Goal: Information Seeking & Learning: Learn about a topic

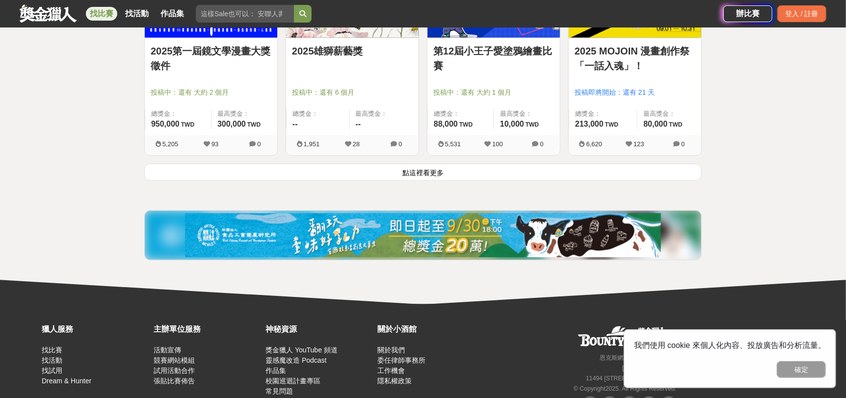
scroll to position [1344, 0]
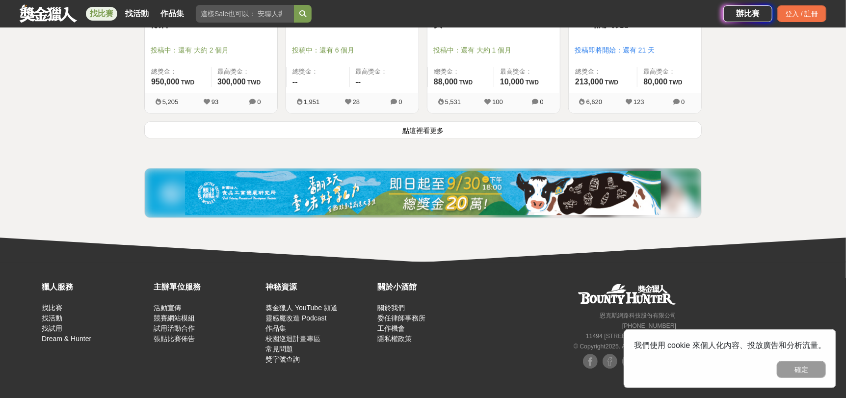
click at [439, 125] on button "點這裡看更多" at bounding box center [422, 129] width 557 height 17
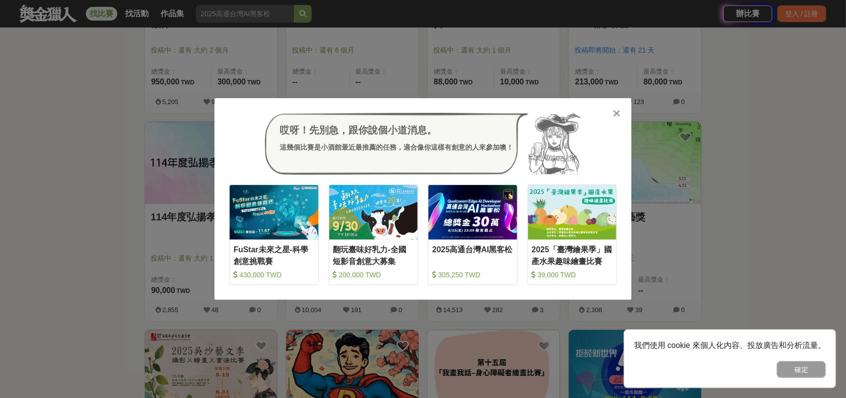
click at [617, 114] on icon at bounding box center [616, 113] width 7 height 10
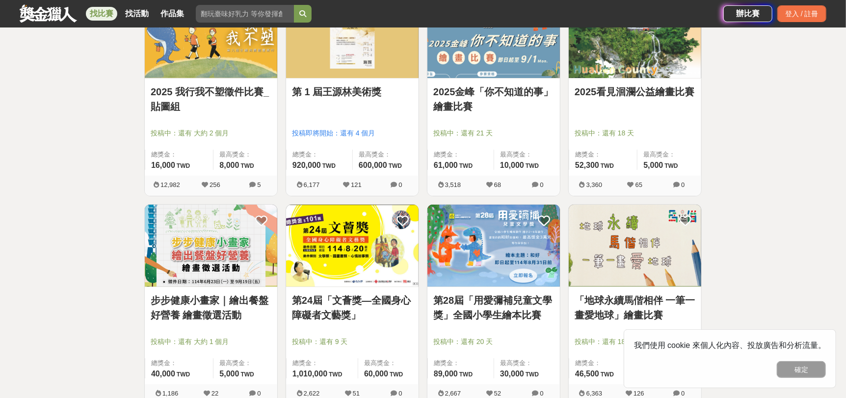
scroll to position [2227, 0]
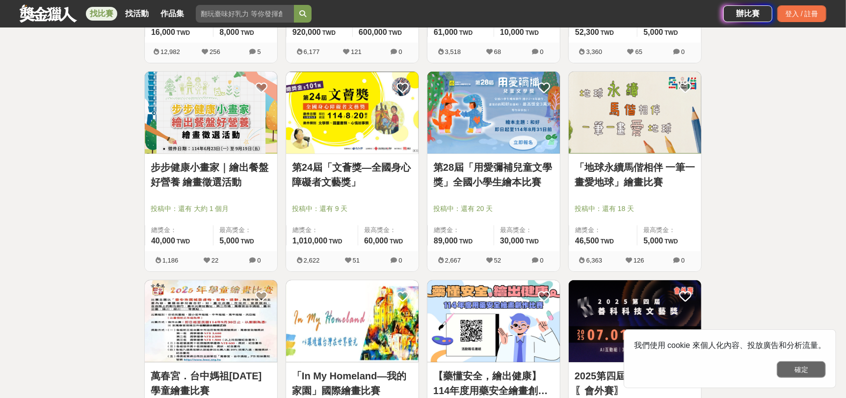
click at [805, 369] on button "確定" at bounding box center [801, 369] width 49 height 17
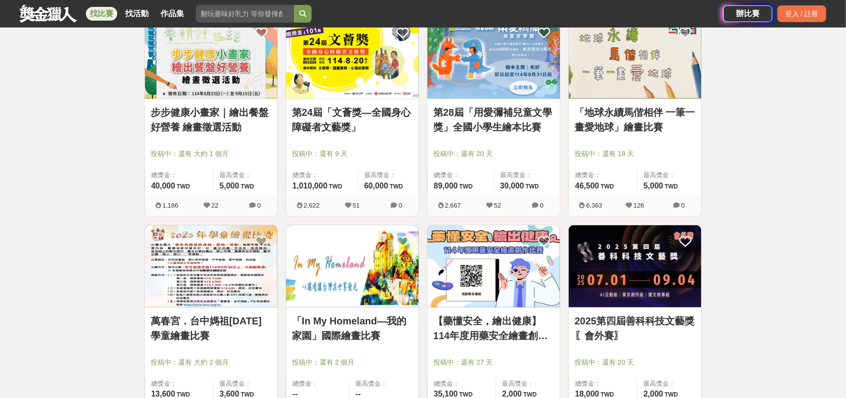
scroll to position [2423, 0]
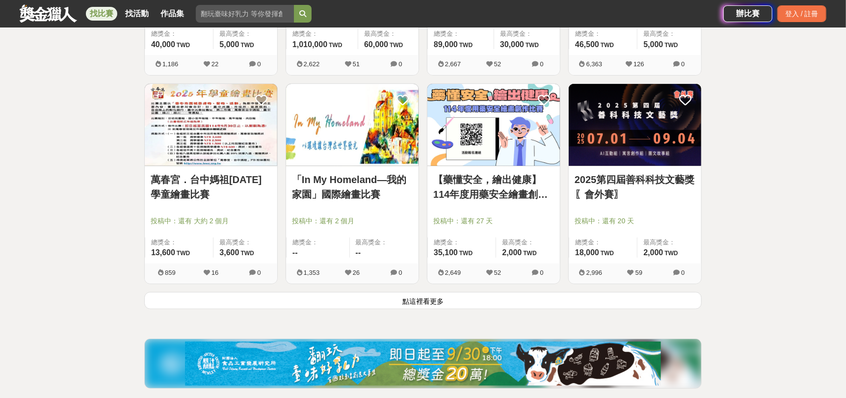
click at [434, 298] on button "點這裡看更多" at bounding box center [422, 300] width 557 height 17
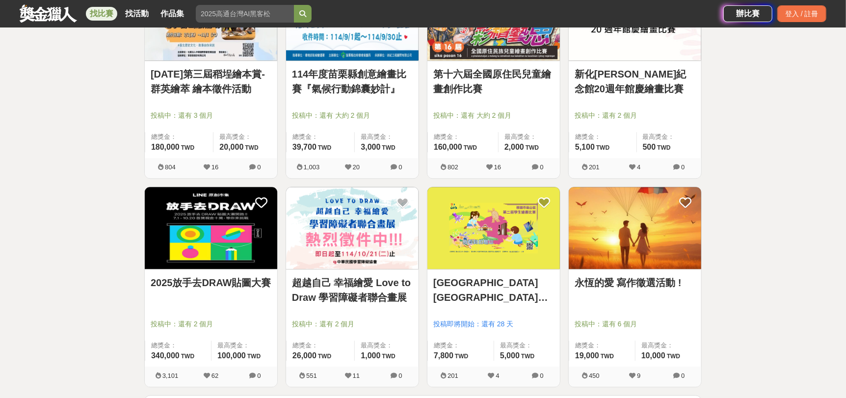
scroll to position [3601, 0]
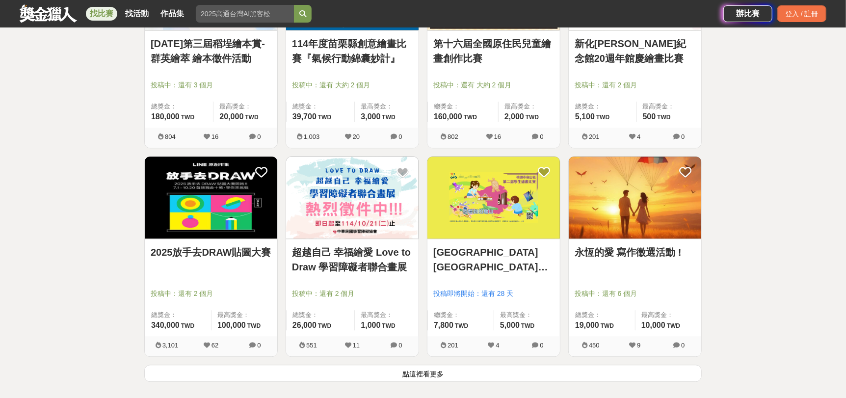
click at [424, 374] on button "點這裡看更多" at bounding box center [422, 373] width 557 height 17
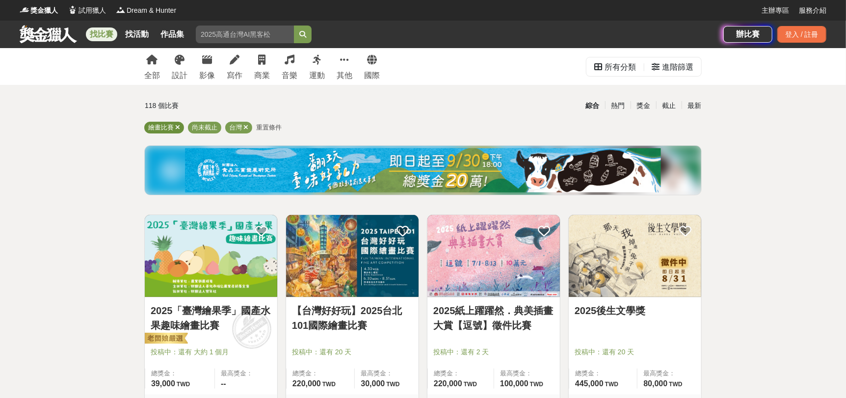
click at [176, 129] on icon at bounding box center [177, 127] width 5 height 6
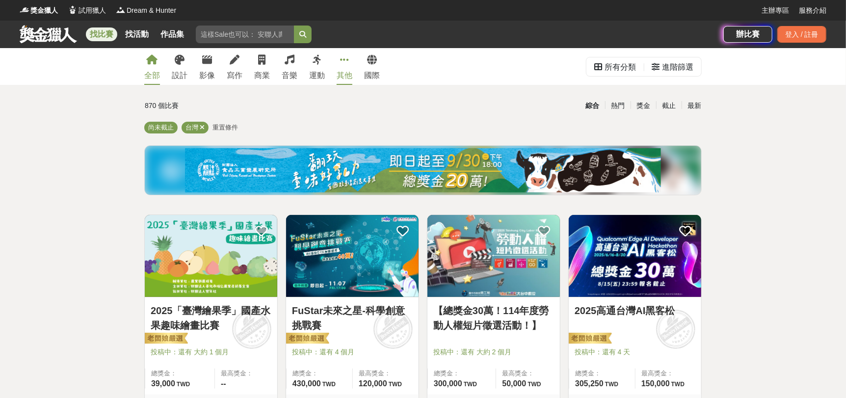
click at [338, 72] on div "其他" at bounding box center [345, 76] width 16 height 12
click at [248, 34] on input "search" at bounding box center [245, 35] width 98 height 18
type input "著色"
click at [294, 26] on button "submit" at bounding box center [303, 35] width 18 height 18
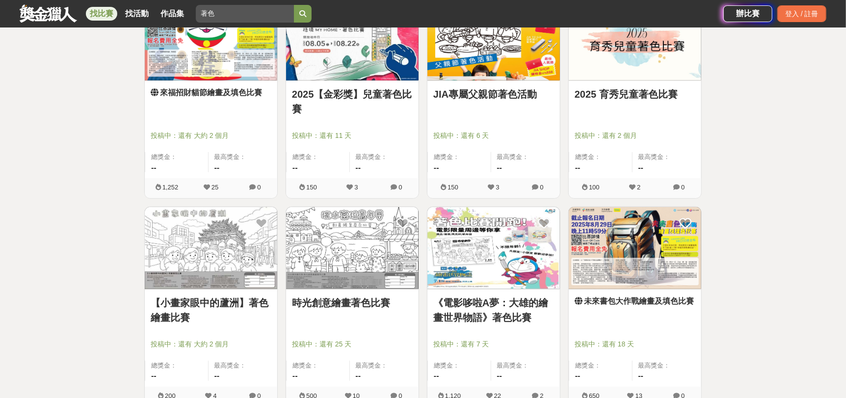
scroll to position [442, 0]
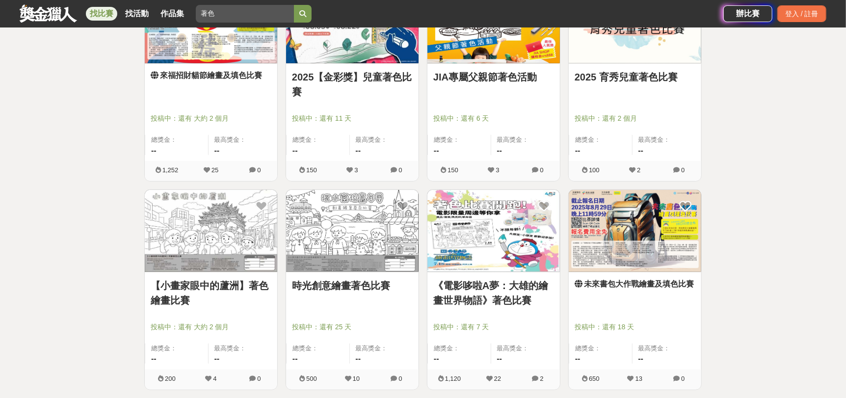
drag, startPoint x: 497, startPoint y: 288, endPoint x: 548, endPoint y: 187, distance: 112.6
click at [548, 187] on div "JIA專屬父親節著色活動 投稿中：還有 6 天 總獎金： -- 最高獎金： -- 150 3 0" at bounding box center [493, 85] width 141 height 209
click at [550, 178] on div "JIA專屬父親節著色活動 投稿中：還有 6 天 總獎金： -- 最高獎金： -- 150 3 0" at bounding box center [493, 85] width 141 height 209
drag, startPoint x: 505, startPoint y: 276, endPoint x: 504, endPoint y: 285, distance: 8.4
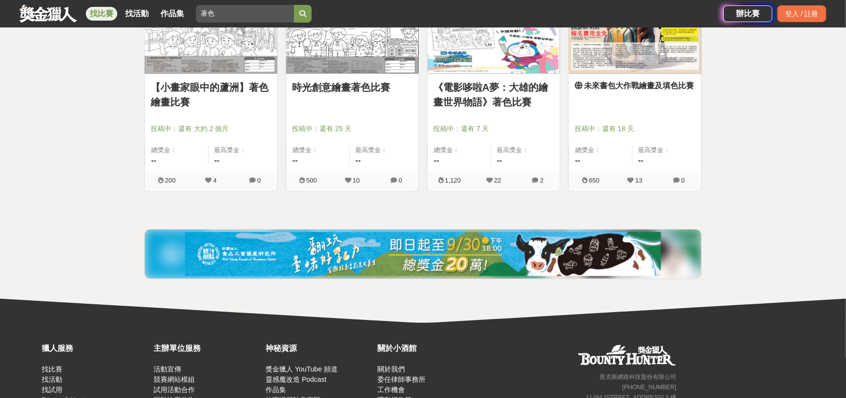
scroll to position [702, 0]
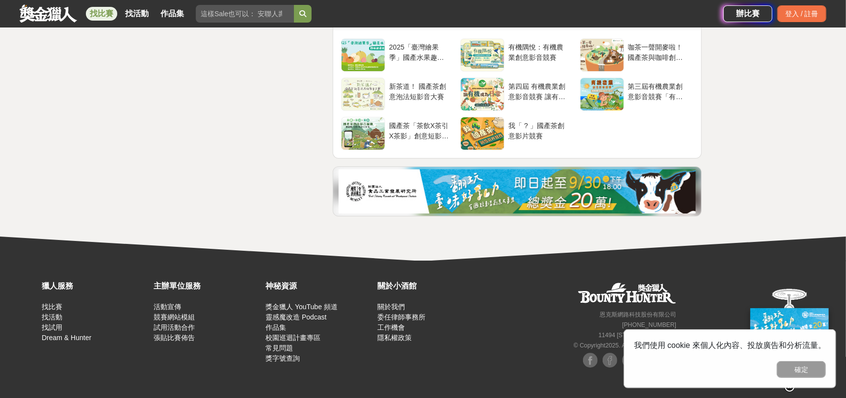
scroll to position [1897, 0]
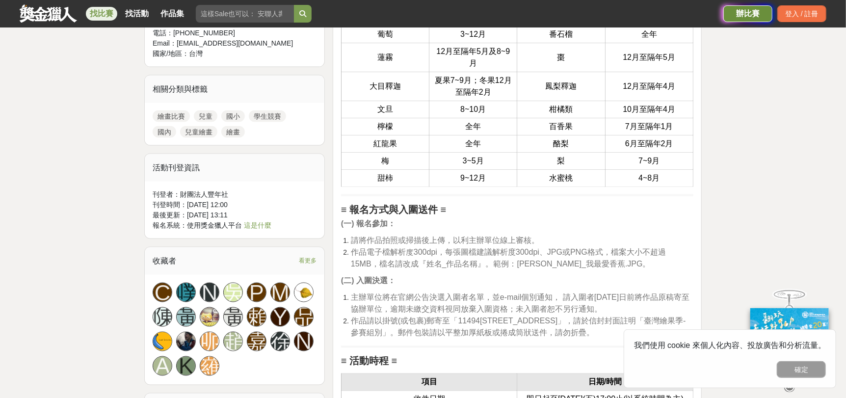
scroll to position [719, 0]
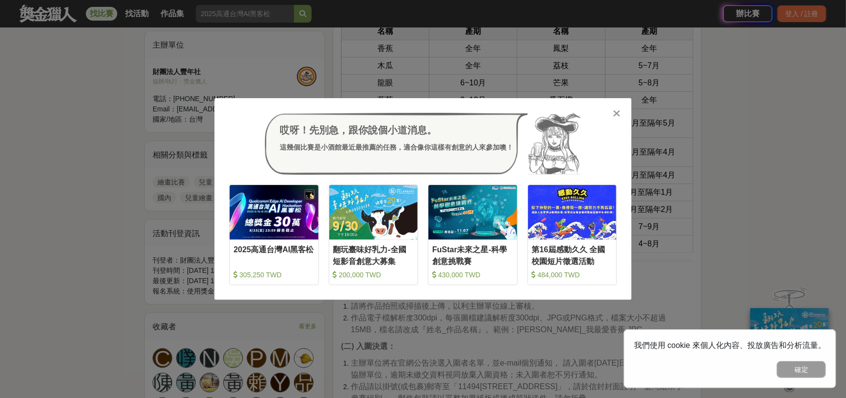
click at [617, 112] on icon at bounding box center [616, 113] width 7 height 10
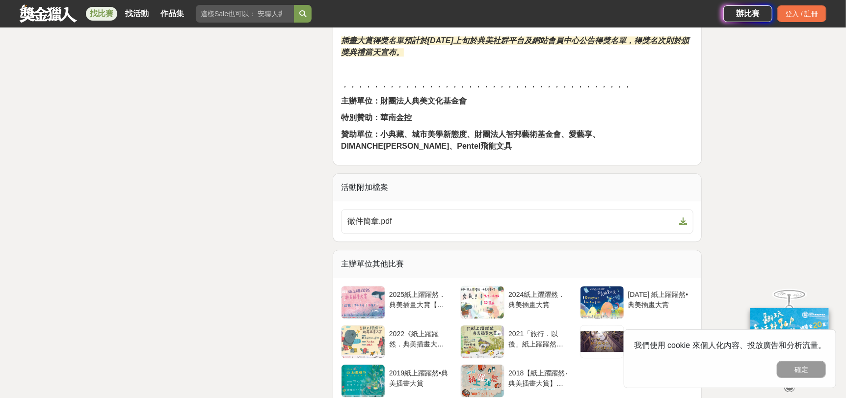
scroll to position [1619, 0]
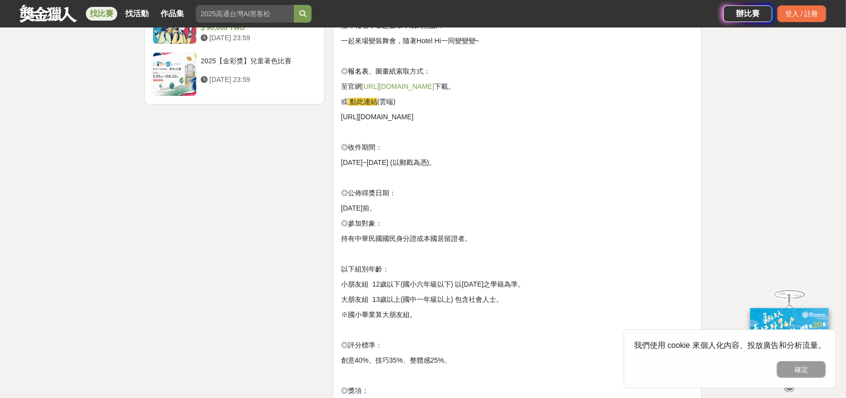
scroll to position [1718, 0]
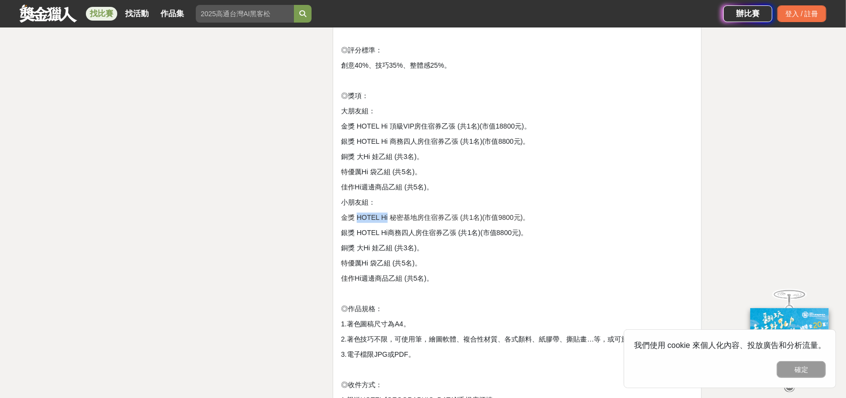
drag, startPoint x: 357, startPoint y: 216, endPoint x: 387, endPoint y: 217, distance: 30.0
click at [387, 217] on span "金獎 HOTEL Hi 秘密基地房住宿券乙張 (共1名)(市值9800元)。" at bounding box center [435, 217] width 189 height 8
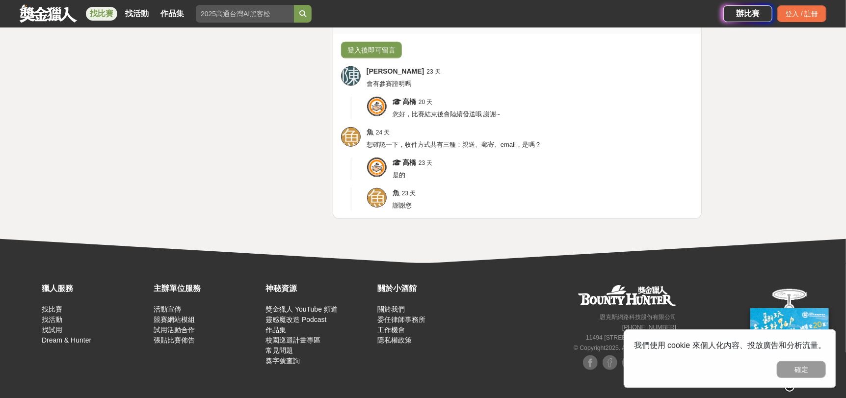
scroll to position [2641, 0]
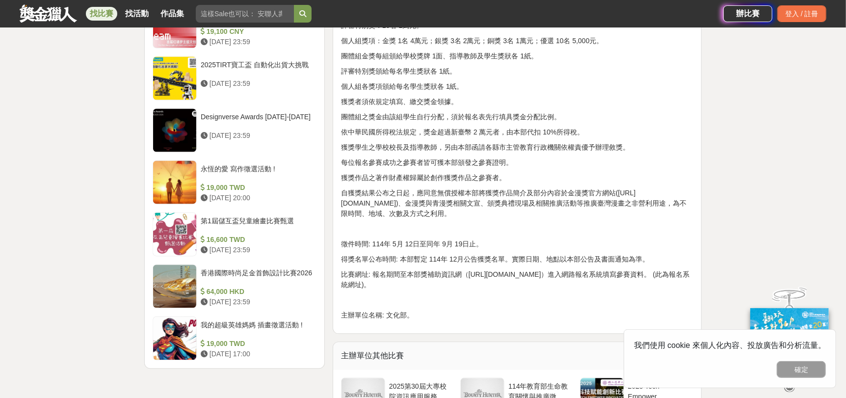
scroll to position [1276, 0]
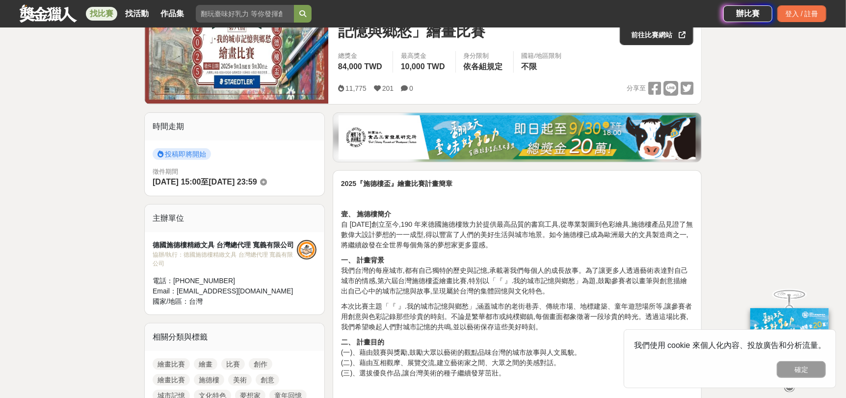
scroll to position [294, 0]
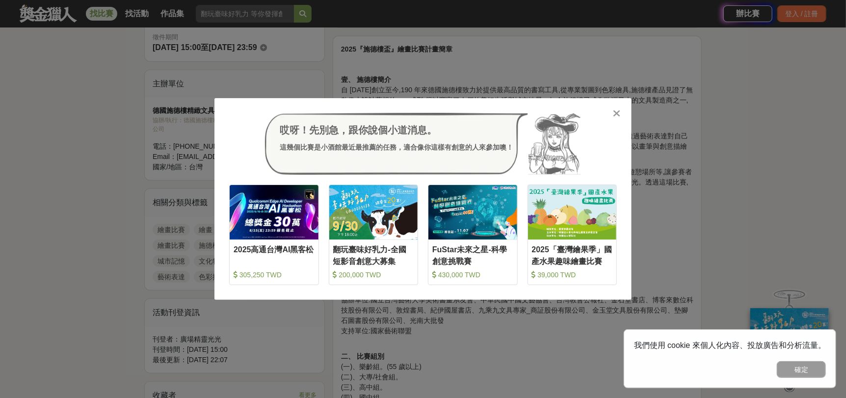
click at [618, 112] on icon at bounding box center [616, 113] width 7 height 10
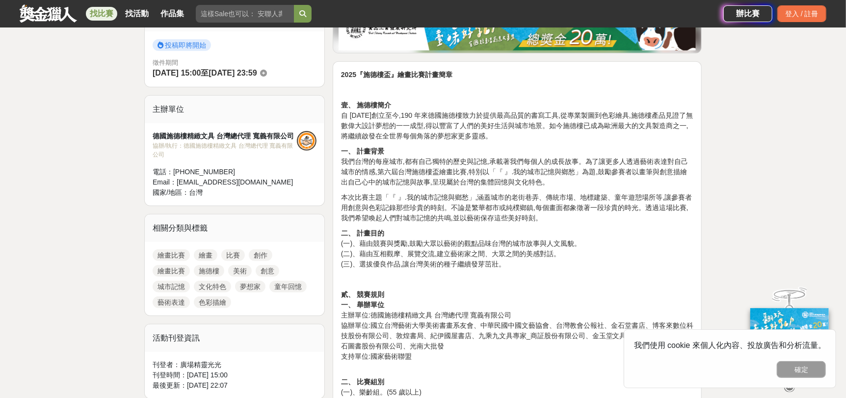
scroll to position [196, 0]
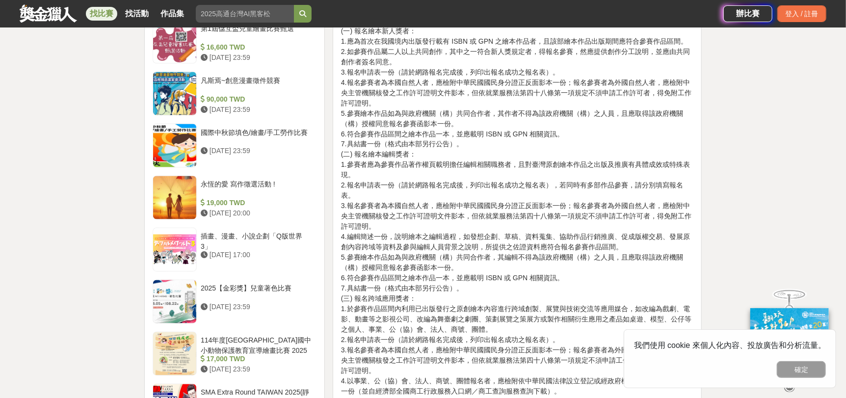
scroll to position [1178, 0]
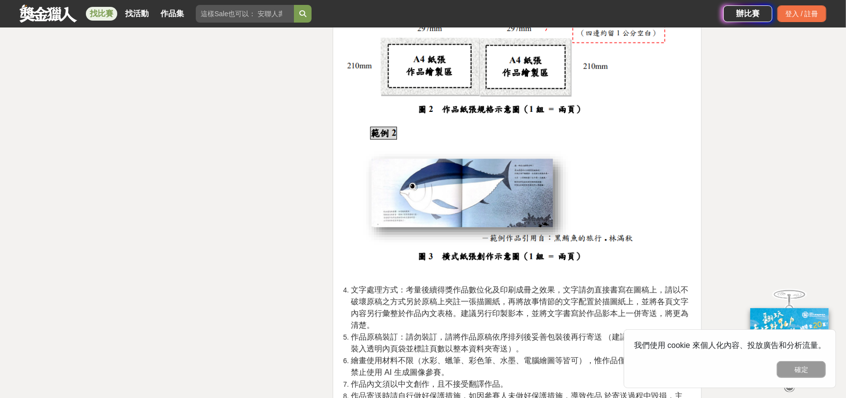
scroll to position [1668, 0]
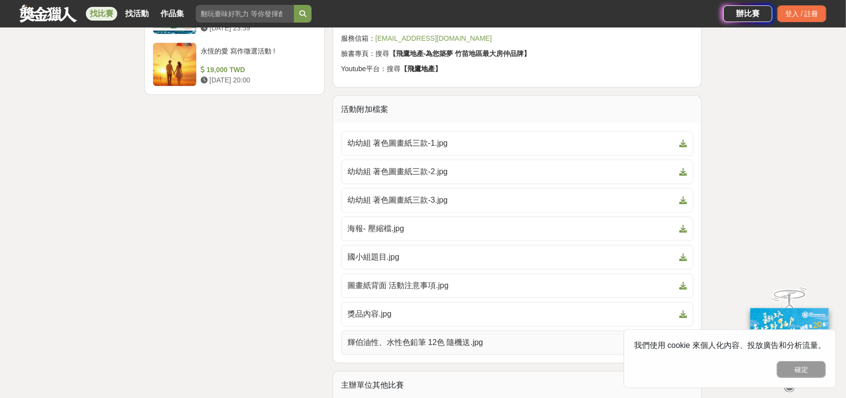
scroll to position [1619, 0]
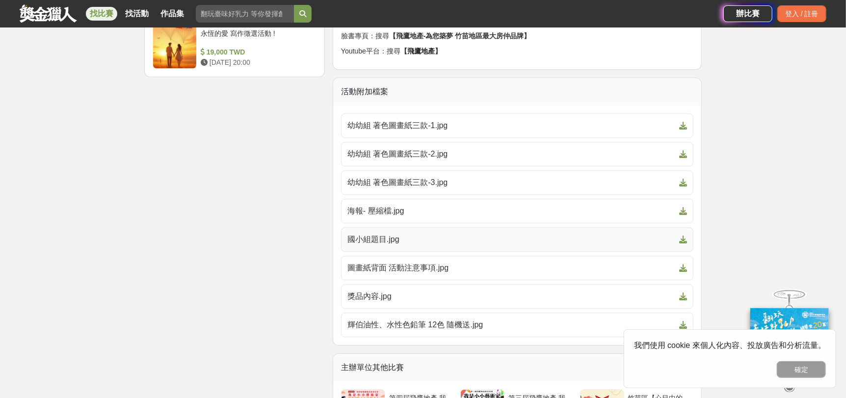
click at [410, 241] on span "國小組題目.jpg" at bounding box center [511, 240] width 328 height 12
click at [681, 207] on icon at bounding box center [683, 211] width 8 height 8
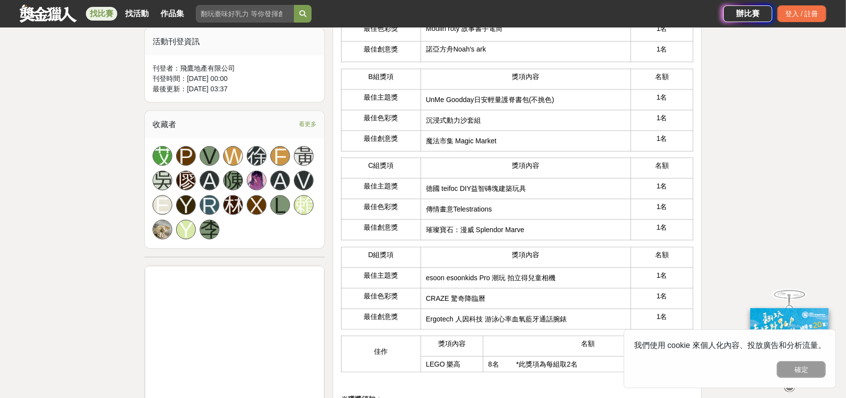
scroll to position [540, 0]
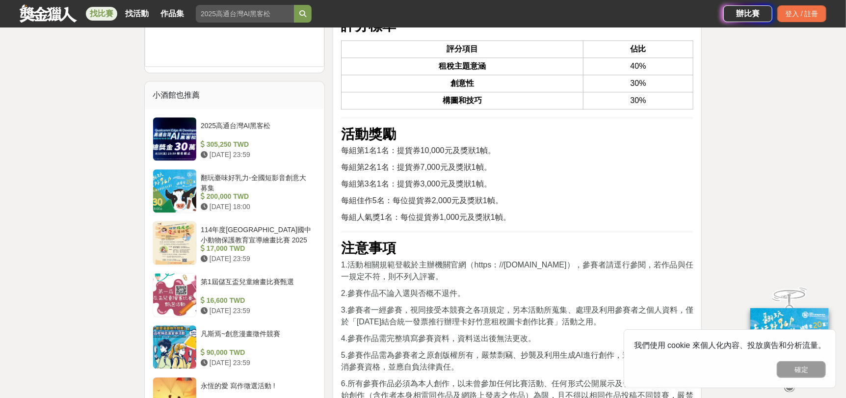
scroll to position [1570, 0]
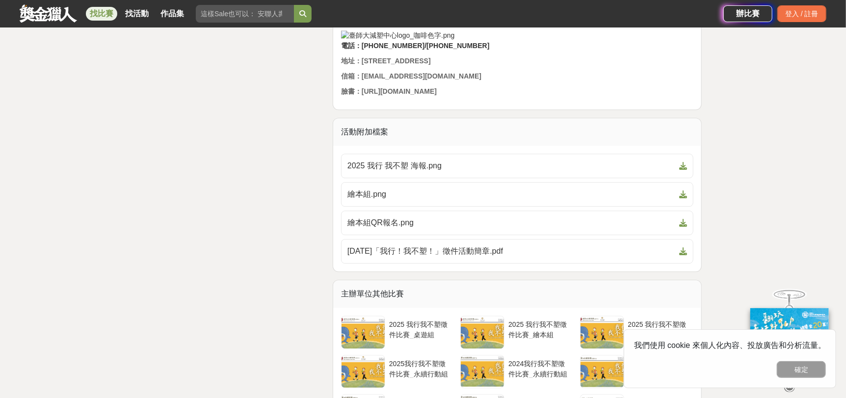
scroll to position [1570, 0]
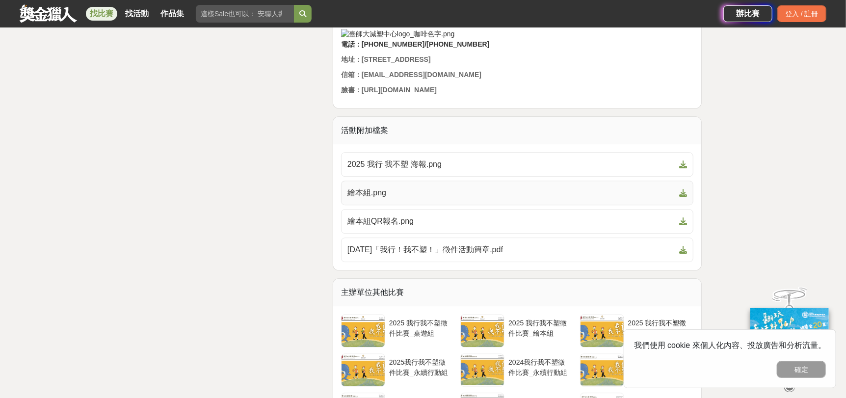
click at [658, 197] on span "繪本組.png" at bounding box center [511, 193] width 328 height 12
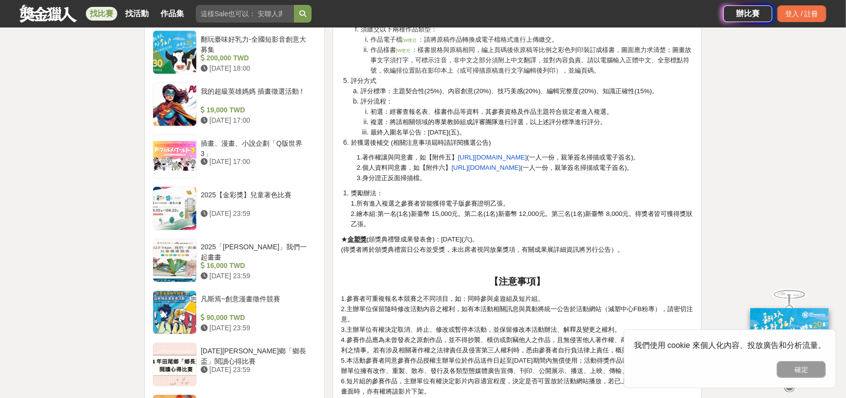
scroll to position [932, 0]
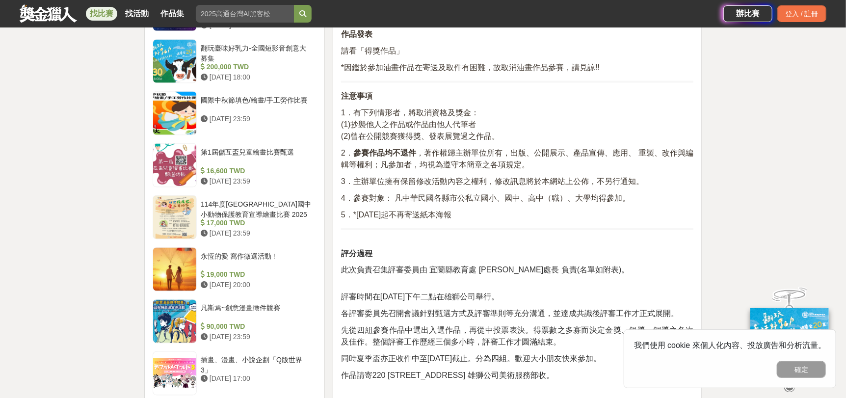
scroll to position [883, 0]
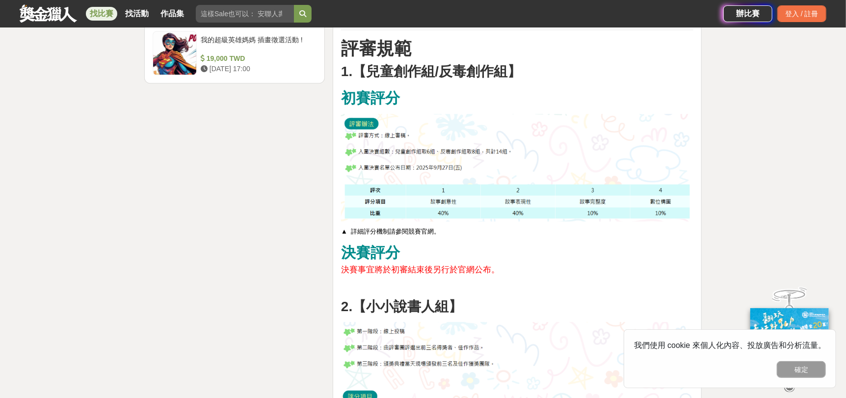
scroll to position [1472, 0]
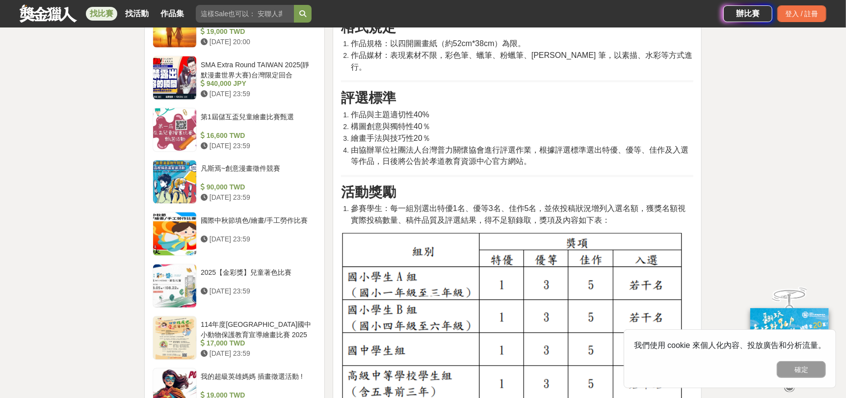
scroll to position [932, 0]
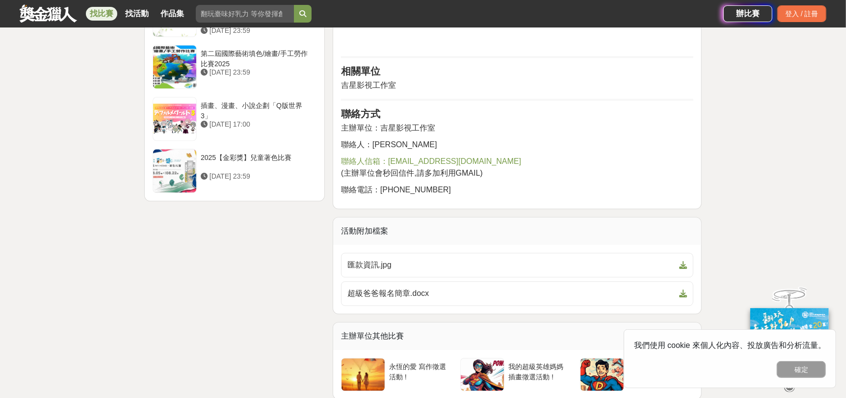
scroll to position [1423, 0]
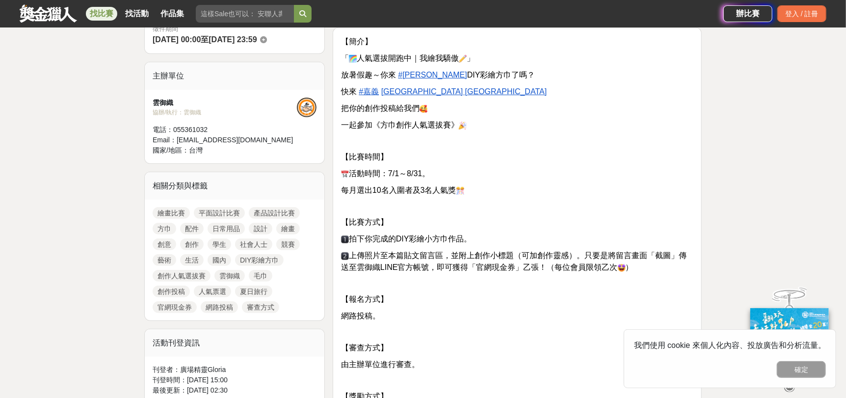
scroll to position [245, 0]
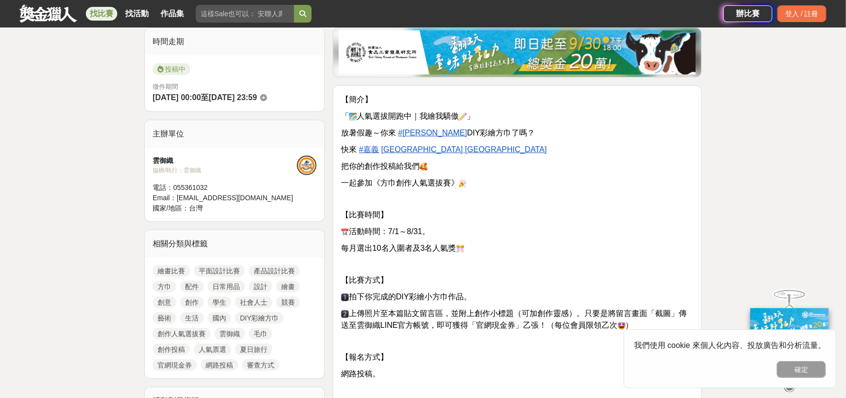
click at [420, 133] on u "#雲御織" at bounding box center [432, 133] width 69 height 8
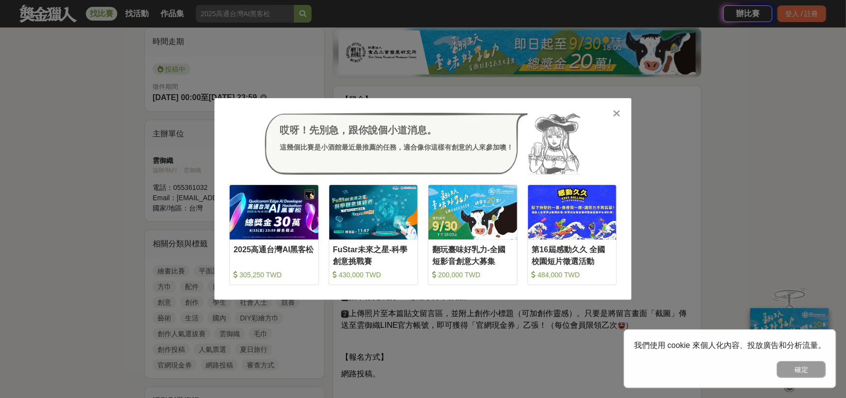
click at [622, 113] on div "哎呀！先別急，跟你說個小道消息。 這幾個比賽是小酒館最近最推薦的任務，適合像你這樣有創意的人來參加噢！ 收藏 2025高通台灣AI黑客松 305,250 TW…" at bounding box center [422, 199] width 417 height 202
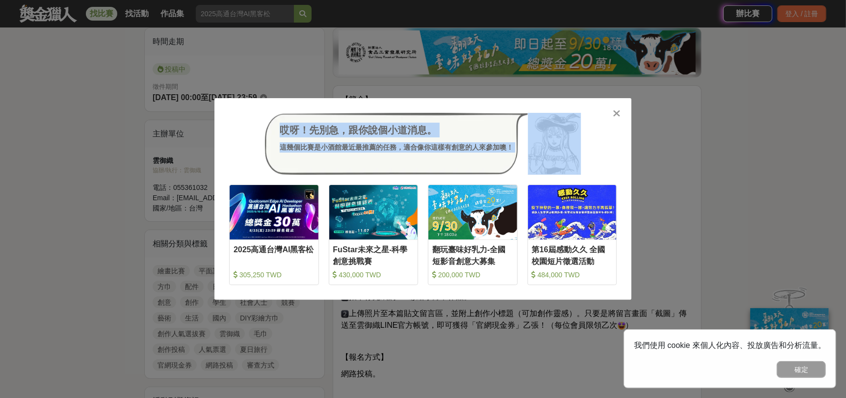
click at [618, 113] on icon at bounding box center [616, 113] width 7 height 10
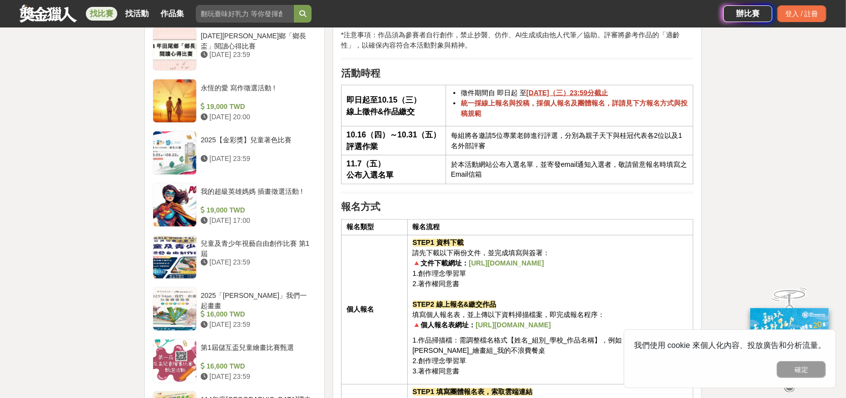
scroll to position [981, 0]
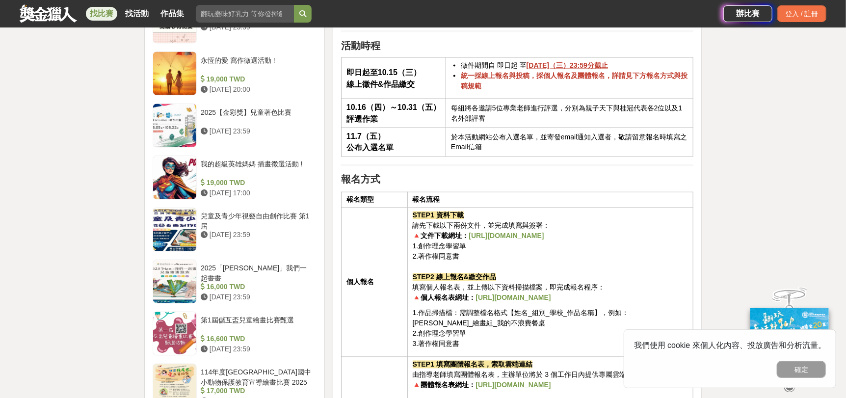
click at [532, 235] on strong "https://cplink.co/indiv_from" at bounding box center [506, 236] width 75 height 8
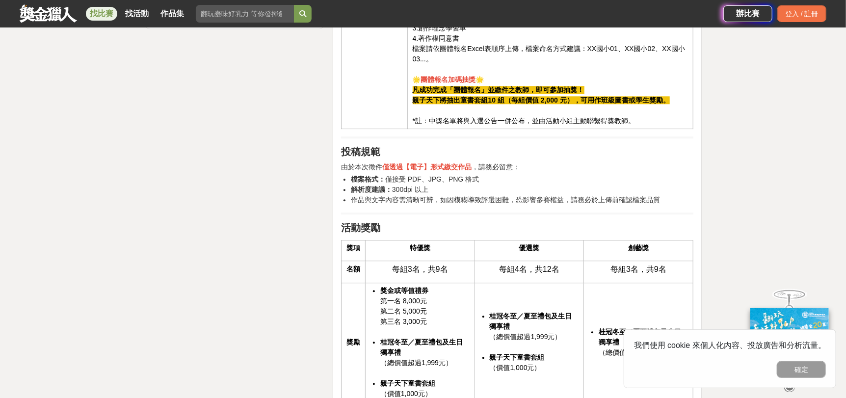
scroll to position [1570, 0]
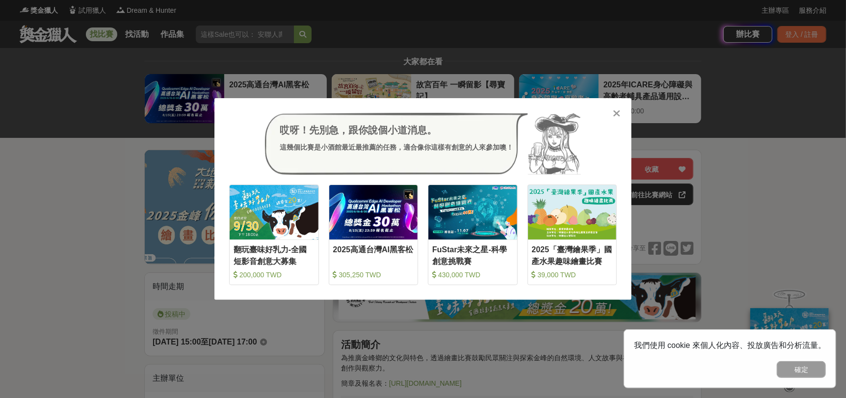
click at [617, 112] on icon at bounding box center [616, 113] width 7 height 10
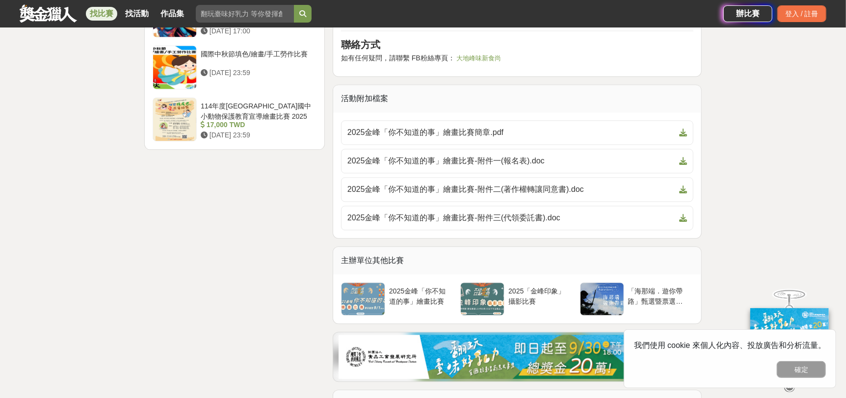
scroll to position [1276, 0]
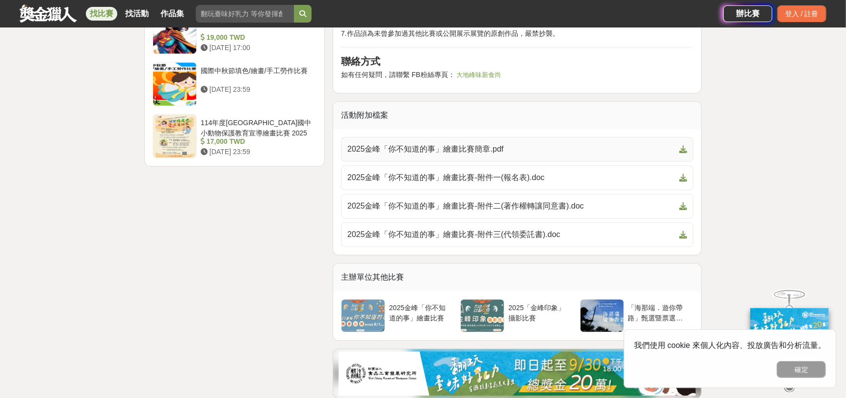
click at [479, 155] on span "2025金峰「你不知道的事」繪畫比賽簡章.pdf" at bounding box center [511, 149] width 328 height 12
click at [459, 184] on span "2025金峰「你不知道的事」繪畫比賽-附件一(報名表).doc" at bounding box center [511, 178] width 328 height 12
click at [468, 218] on link "2025金峰「你不知道的事」繪畫比賽-附件二(著作權轉讓同意書).doc" at bounding box center [517, 206] width 352 height 25
click at [472, 240] on span "2025金峰「你不知道的事」繪畫比賽-附件三(代領委託書).doc" at bounding box center [511, 235] width 328 height 12
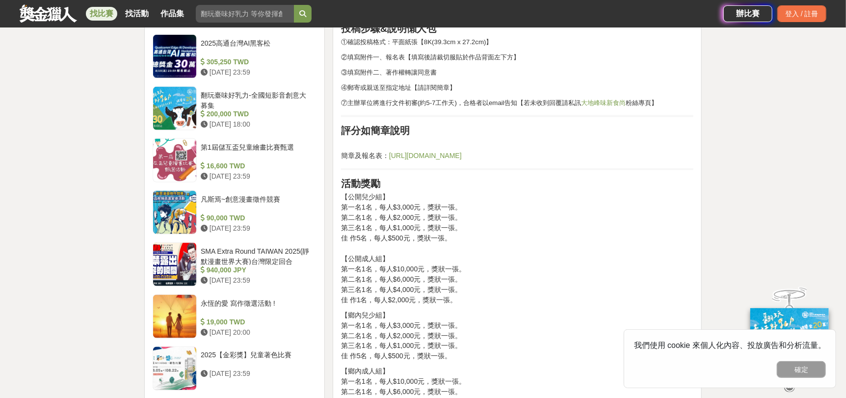
scroll to position [785, 0]
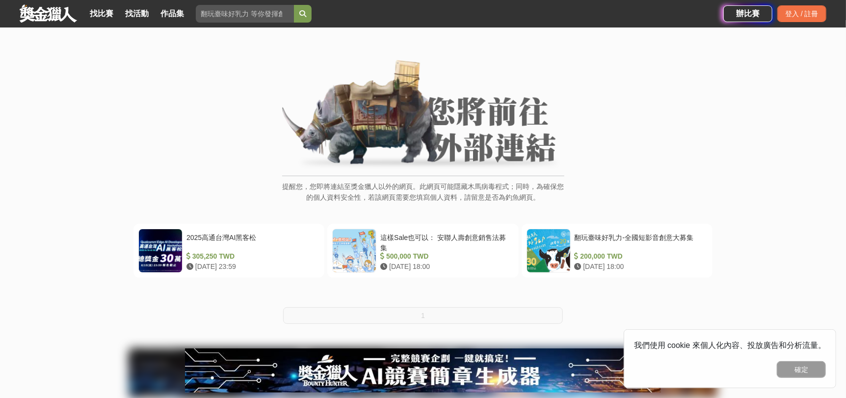
scroll to position [27, 0]
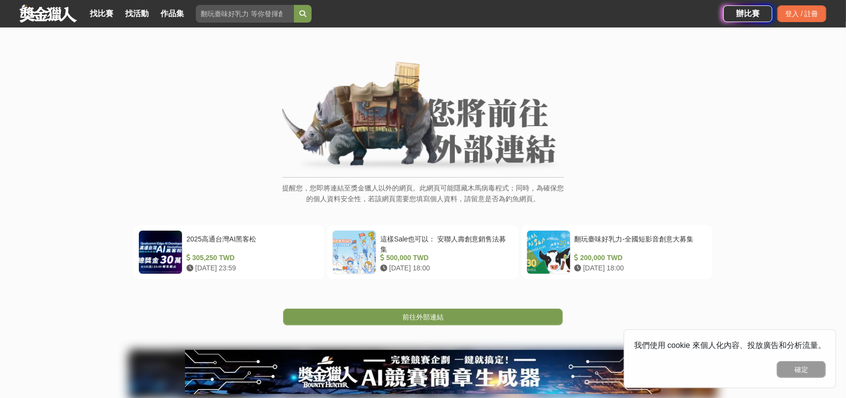
click at [451, 135] on img at bounding box center [423, 116] width 282 height 111
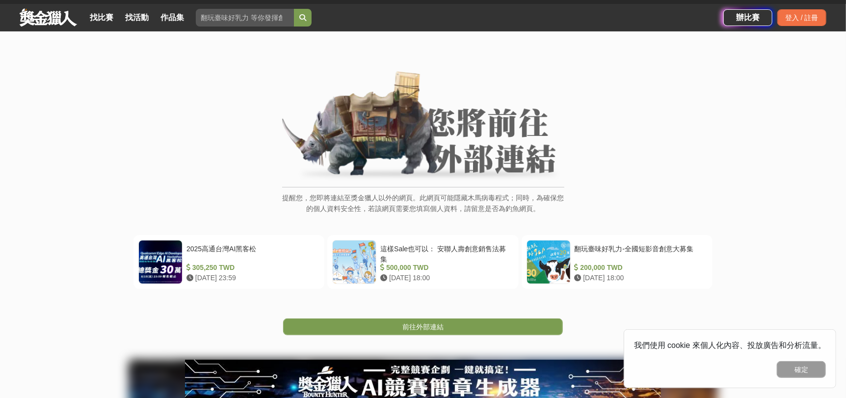
scroll to position [0, 0]
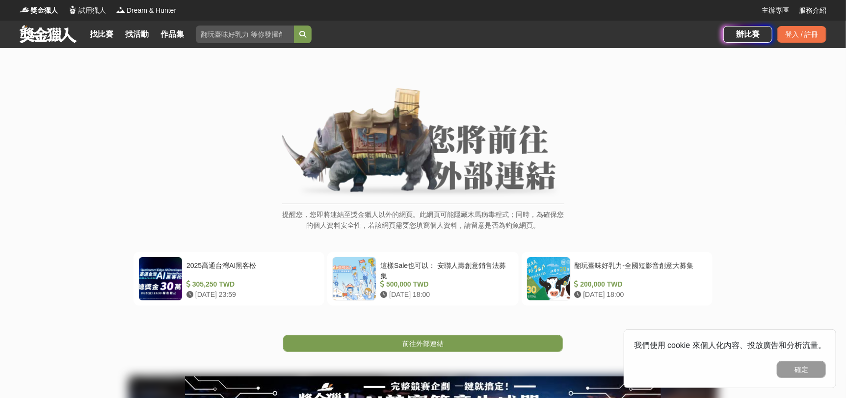
click at [398, 196] on img at bounding box center [423, 143] width 282 height 111
click at [414, 345] on span "前往外部連結" at bounding box center [422, 344] width 41 height 8
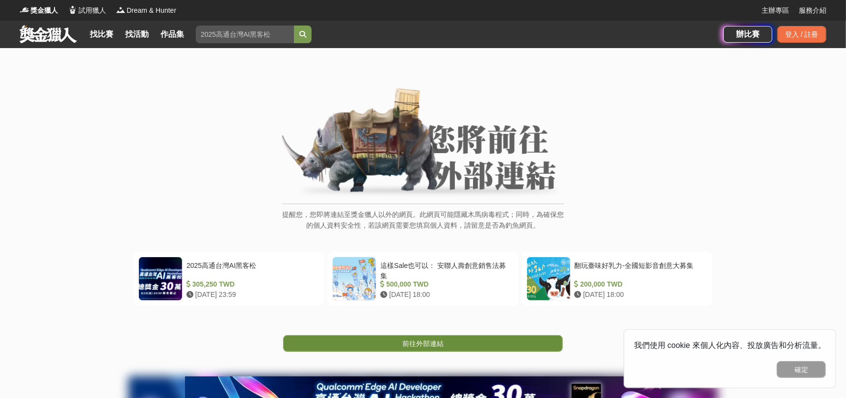
click at [420, 349] on link "前往外部連結" at bounding box center [423, 343] width 280 height 17
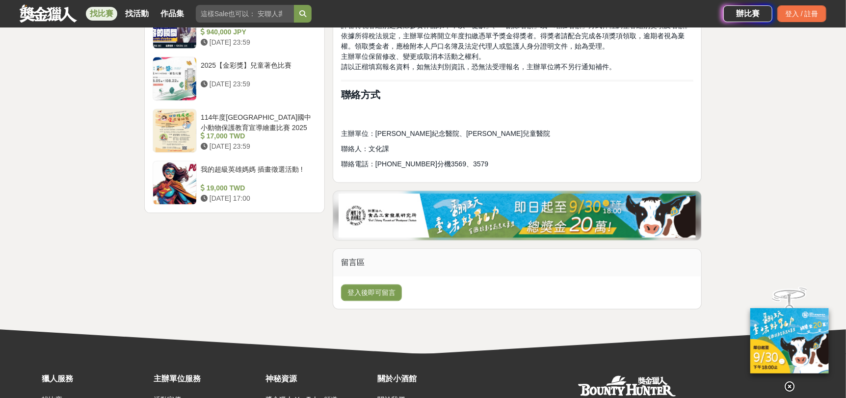
scroll to position [1320, 0]
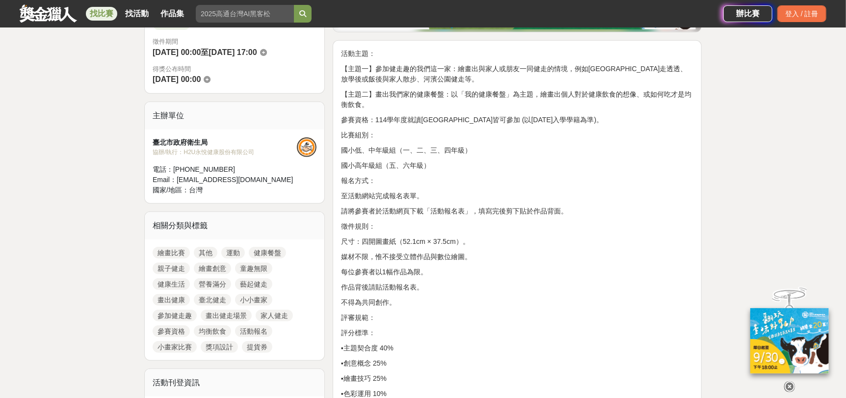
scroll to position [245, 0]
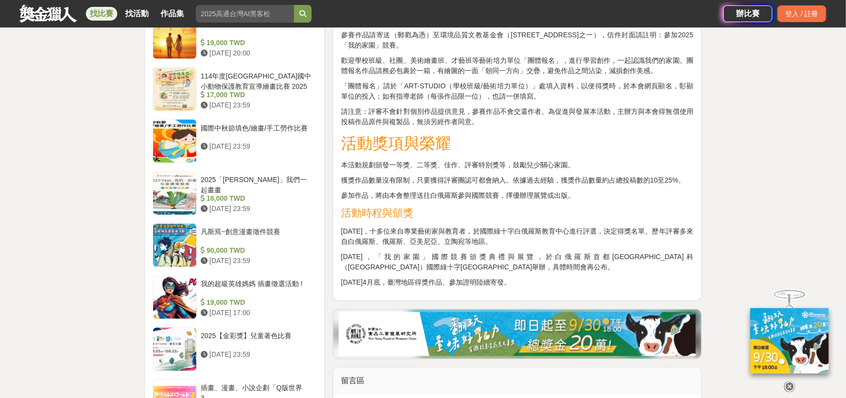
scroll to position [1079, 0]
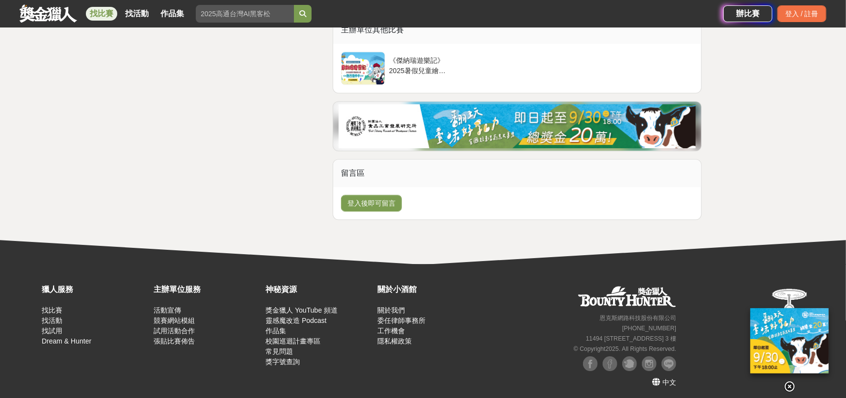
scroll to position [1677, 0]
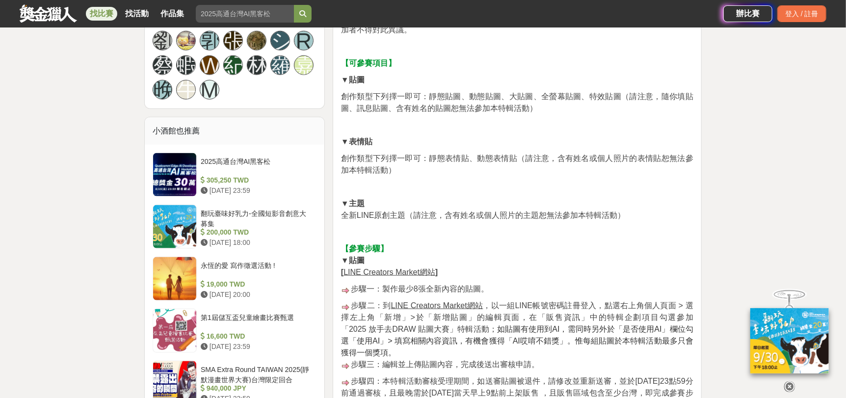
scroll to position [687, 0]
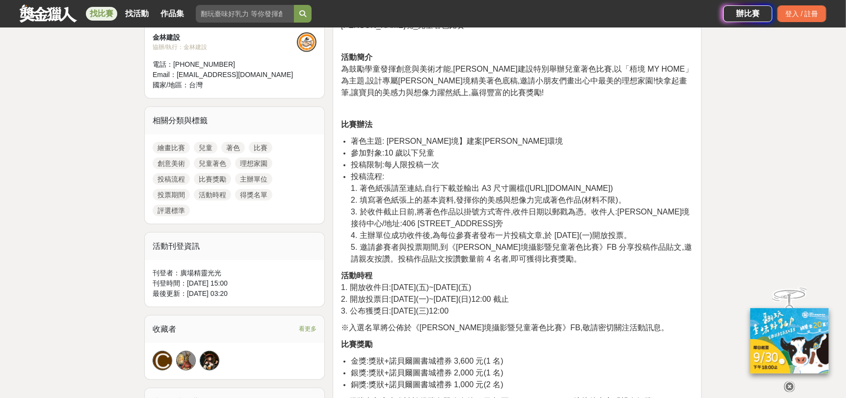
scroll to position [392, 0]
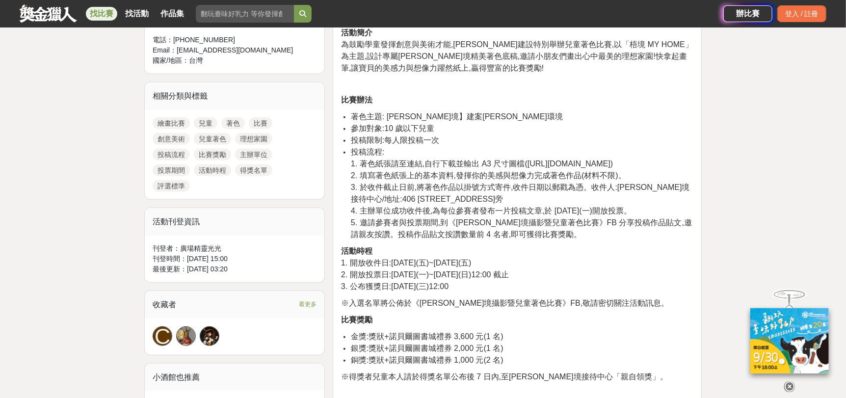
drag, startPoint x: 525, startPoint y: 161, endPoint x: 614, endPoint y: 162, distance: 89.3
click at [613, 162] on span "1. 著色紙張請至連結,自行下載並輸出 A3 尺寸圖檔(https://reurl.cc/daeR4M)" at bounding box center [482, 163] width 262 height 8
copy span "https://reurl.cc/daeR4M)"
click at [405, 226] on span "5. 邀請參賽者與投票期間,到《金林梧境攝影暨兒童著色比賽》FB 分享投稿作品貼文,邀請親友按讚。投稿作品貼文按讚數量前 4 名者,即可獲得比賽獎勵。" at bounding box center [521, 228] width 341 height 20
drag, startPoint x: 706, startPoint y: 129, endPoint x: 704, endPoint y: 115, distance: 14.4
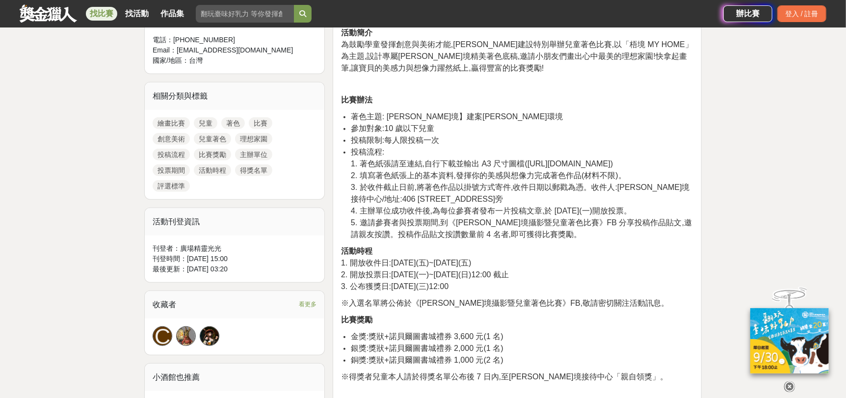
click at [706, 129] on div "2025【金彩獎】兒童著色比賽 收藏 前往比賽網站 身分限制 10 歲以下兒童 國籍/地區限制 不限 150 3 0 分享至 收藏 前往比賽網站 時間走期 投…" at bounding box center [422, 395] width 573 height 1274
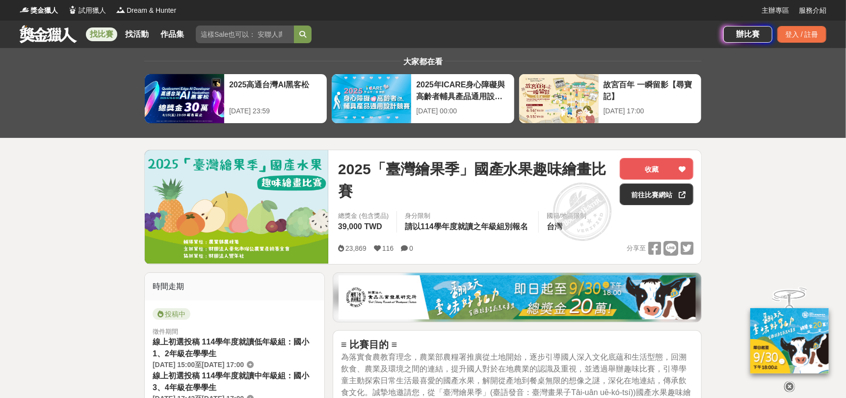
scroll to position [196, 0]
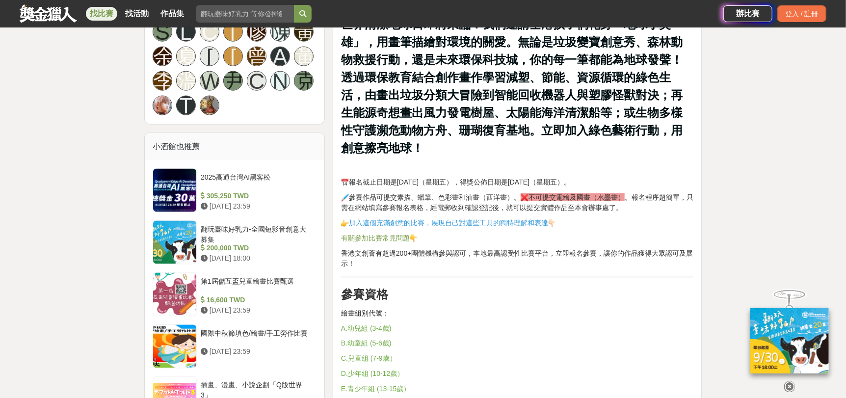
scroll to position [883, 0]
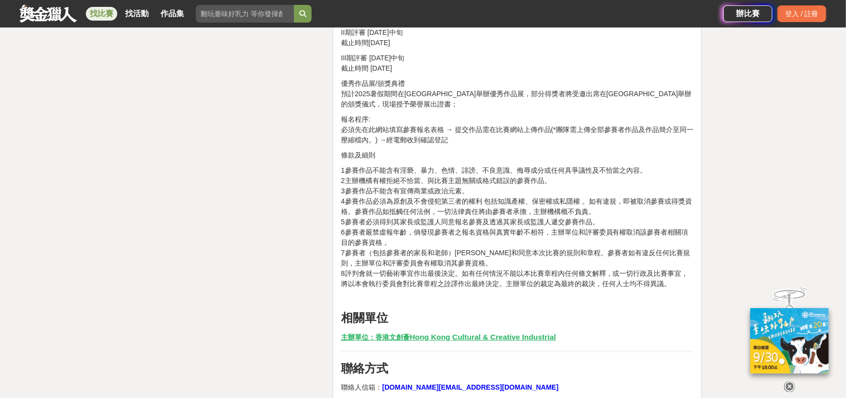
scroll to position [2257, 0]
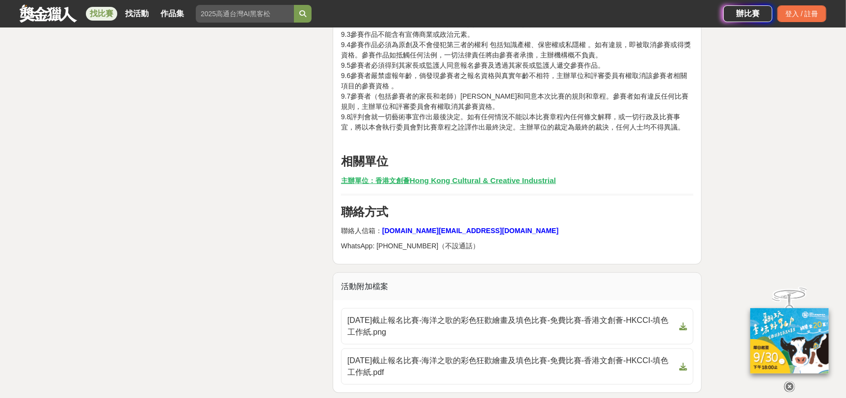
scroll to position [2846, 0]
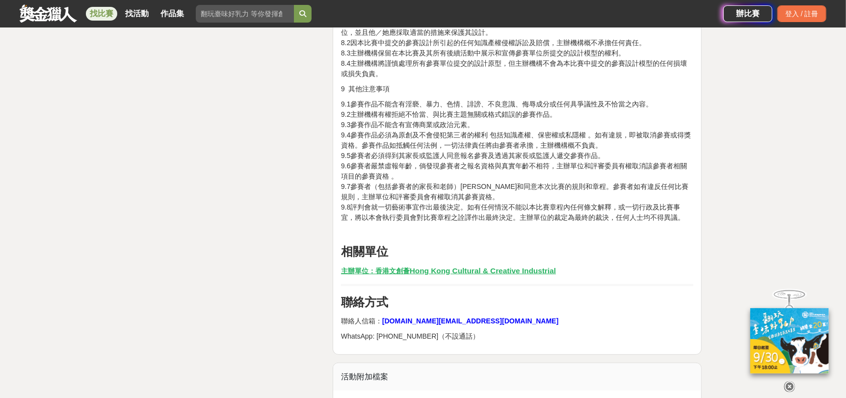
scroll to position [2895, 0]
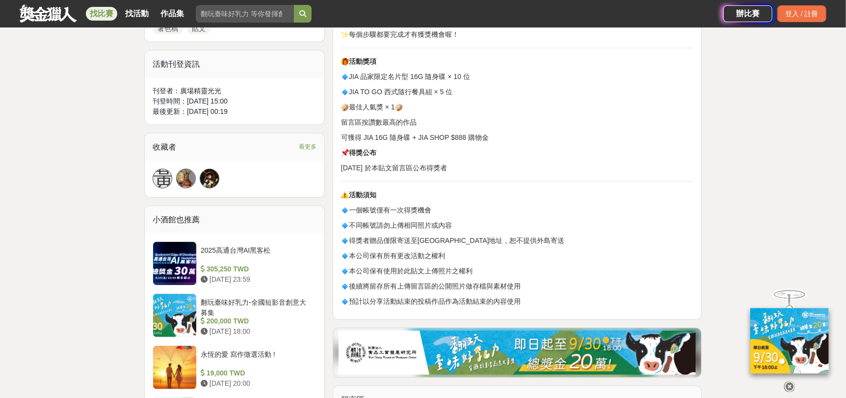
scroll to position [540, 0]
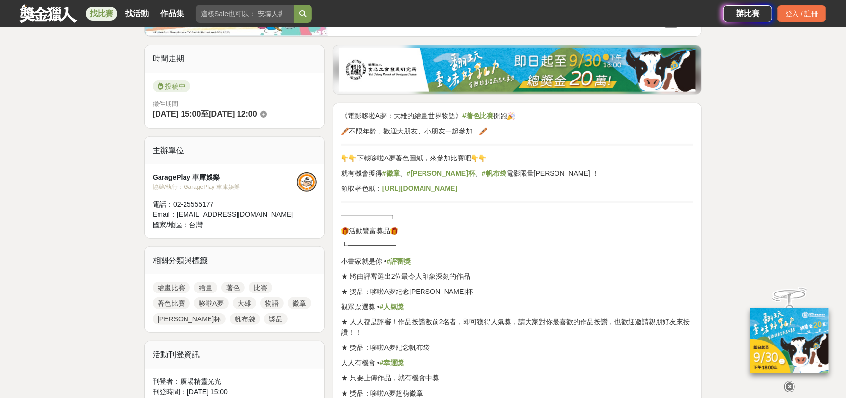
scroll to position [245, 0]
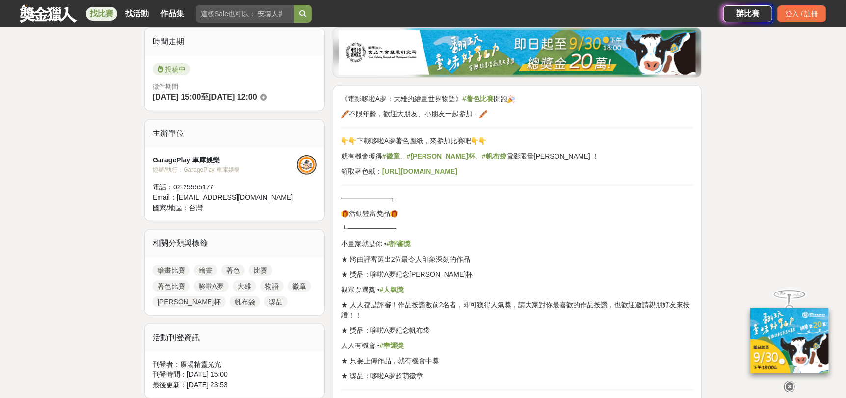
click at [434, 168] on strong "[URL][DOMAIN_NAME]" at bounding box center [419, 171] width 75 height 8
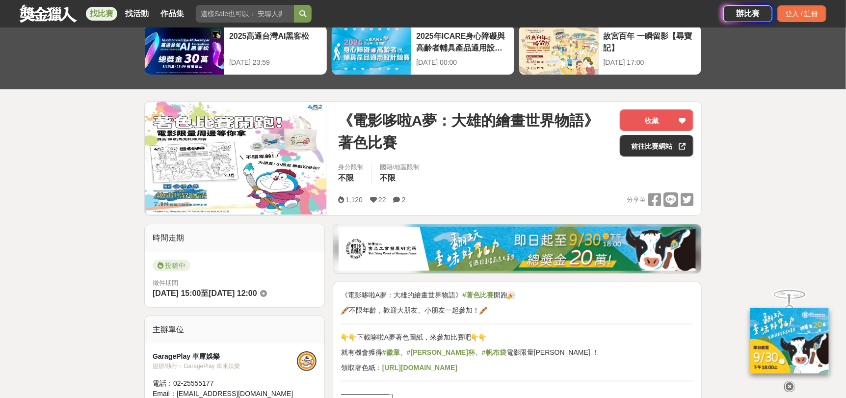
scroll to position [147, 0]
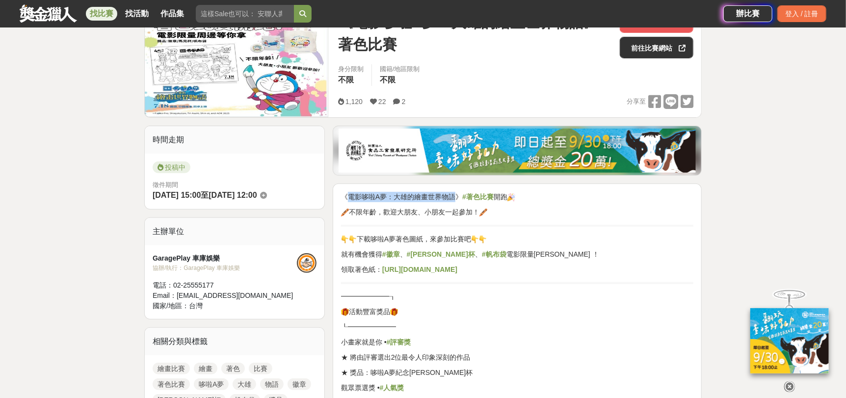
drag, startPoint x: 345, startPoint y: 196, endPoint x: 452, endPoint y: 195, distance: 107.5
click at [452, 195] on p "《電影哆啦A夢：大雄的繪畫世界物語》 #著色比賽 開跑" at bounding box center [517, 197] width 352 height 10
